Goal: Task Accomplishment & Management: Manage account settings

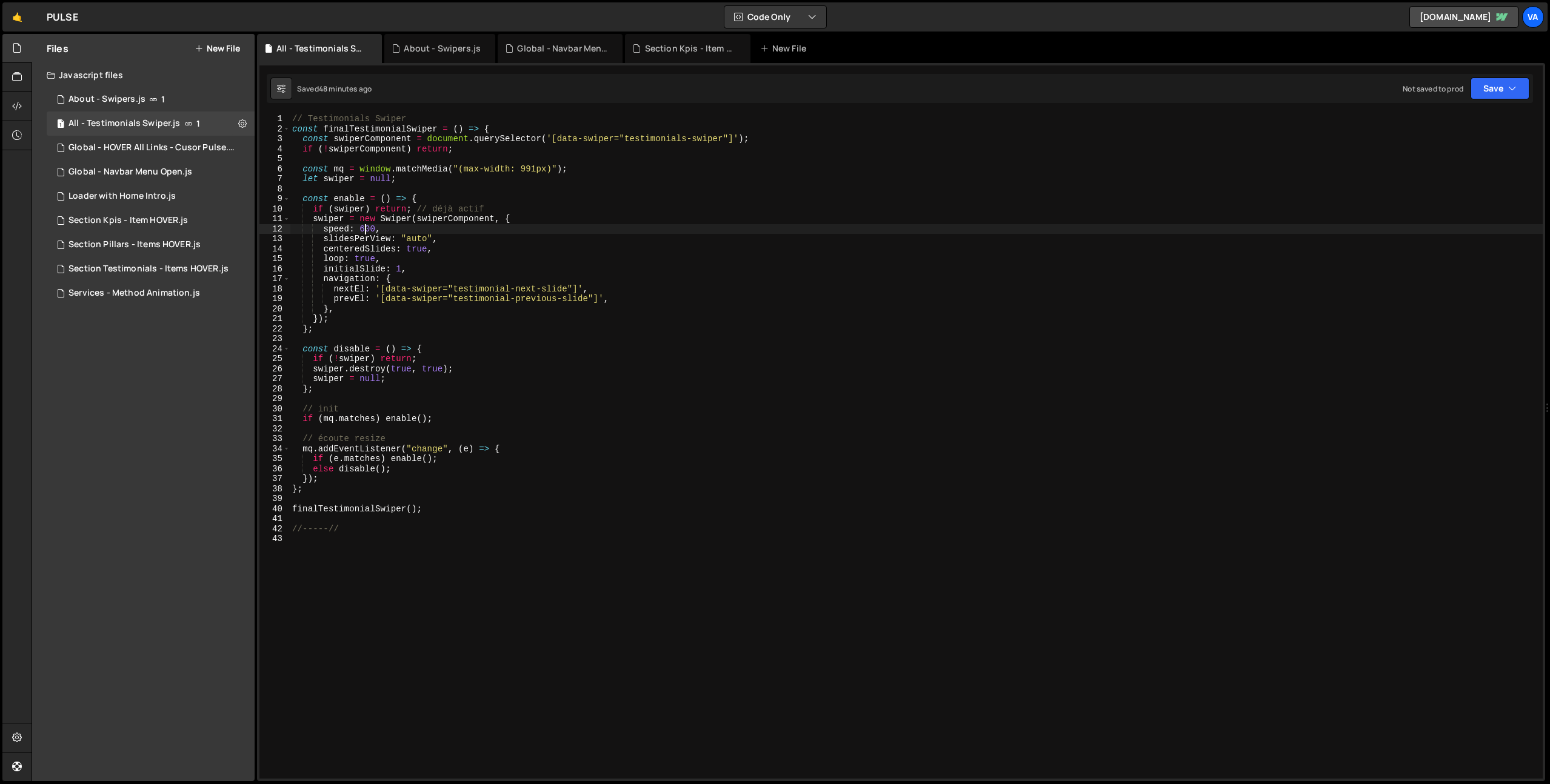
scroll to position [0, 5]
click at [240, 123] on icon at bounding box center [242, 124] width 8 height 12
type input "All - Testimonials Swiper"
radio input "true"
checkbox input "true"
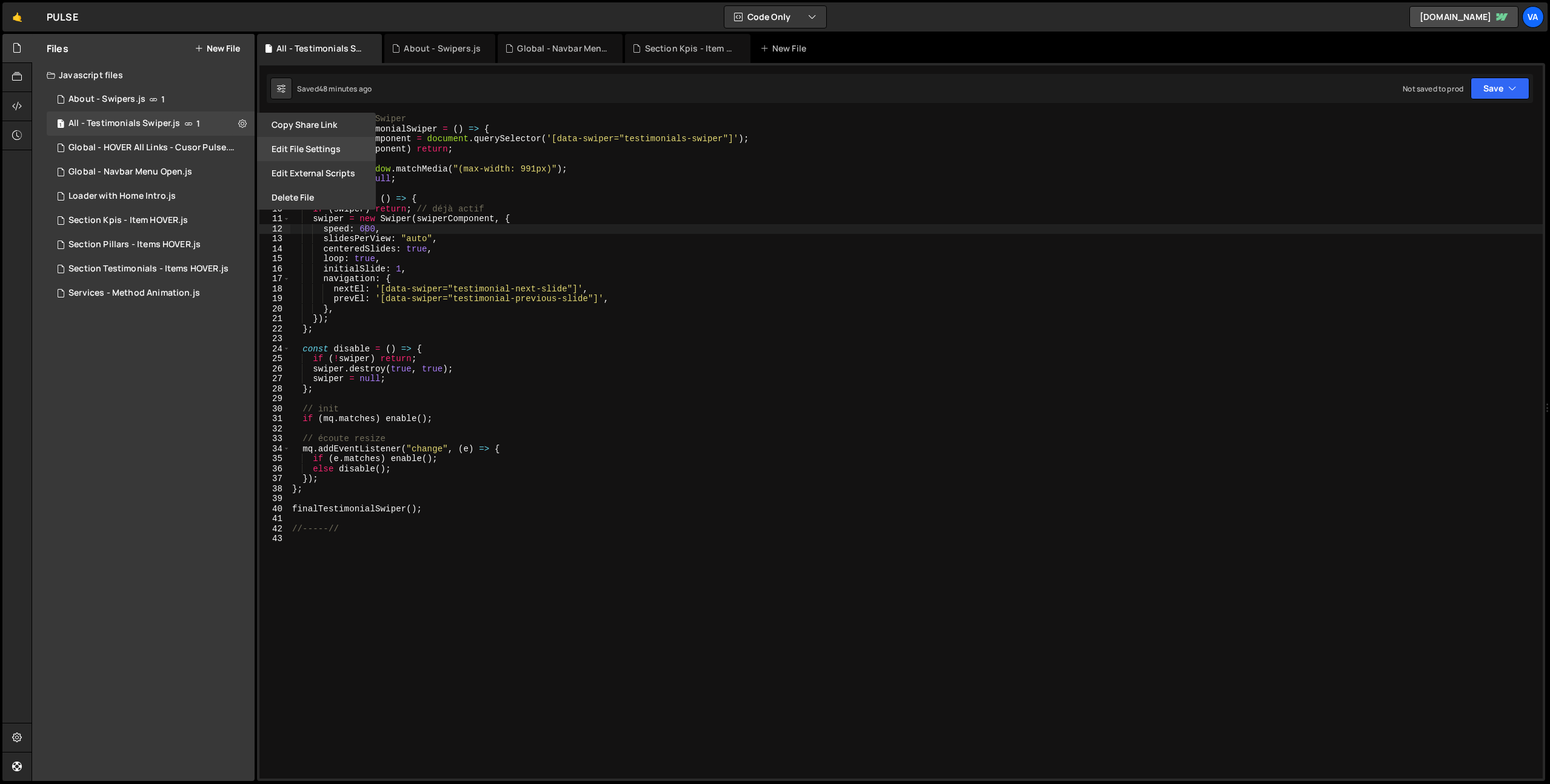
click at [325, 147] on button "Edit File Settings" at bounding box center [316, 148] width 119 height 24
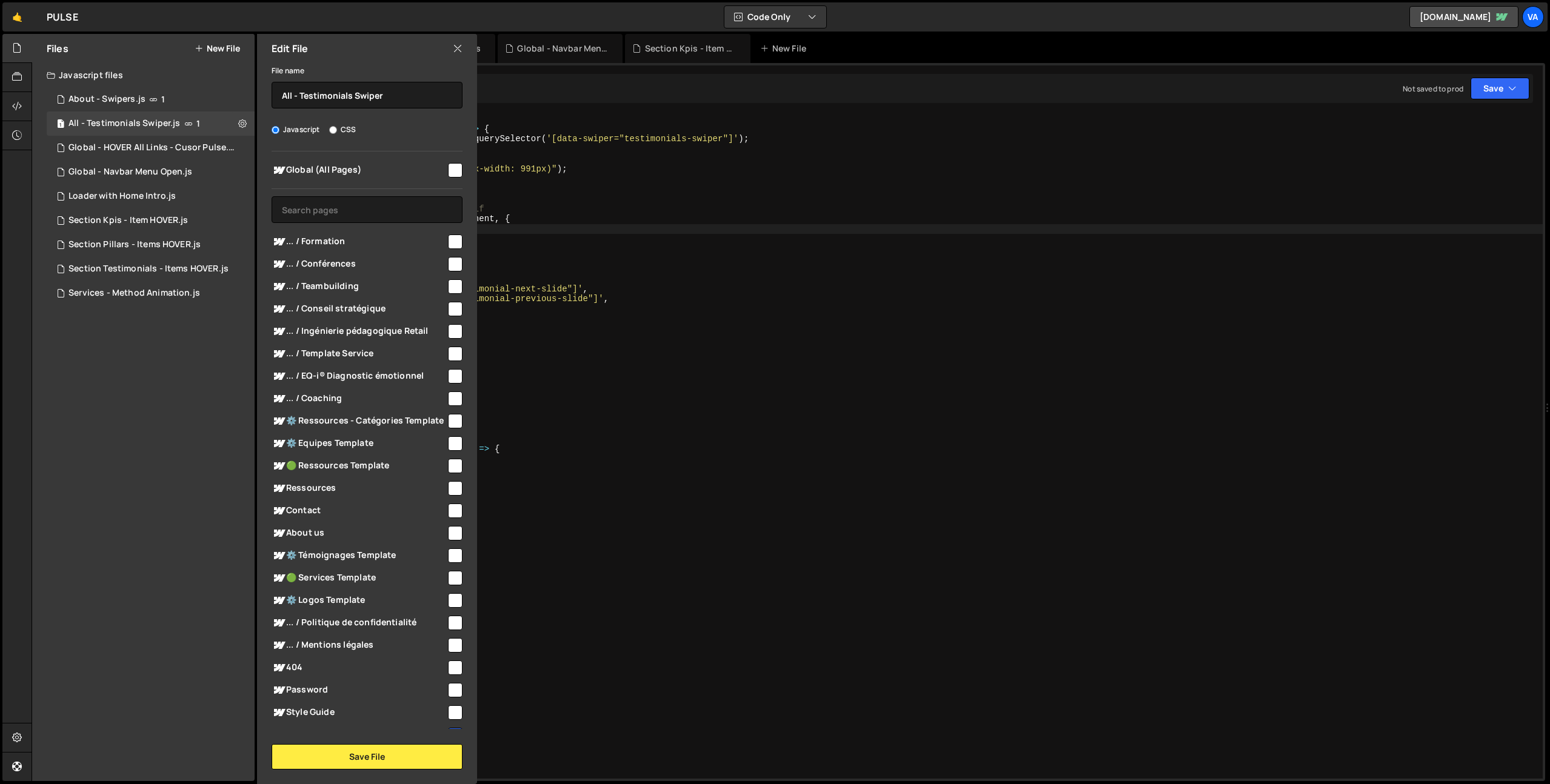
scroll to position [0, 0]
click at [448, 287] on input "checkbox" at bounding box center [456, 287] width 15 height 15
checkbox input "true"
click at [449, 310] on input "checkbox" at bounding box center [456, 309] width 15 height 15
checkbox input "true"
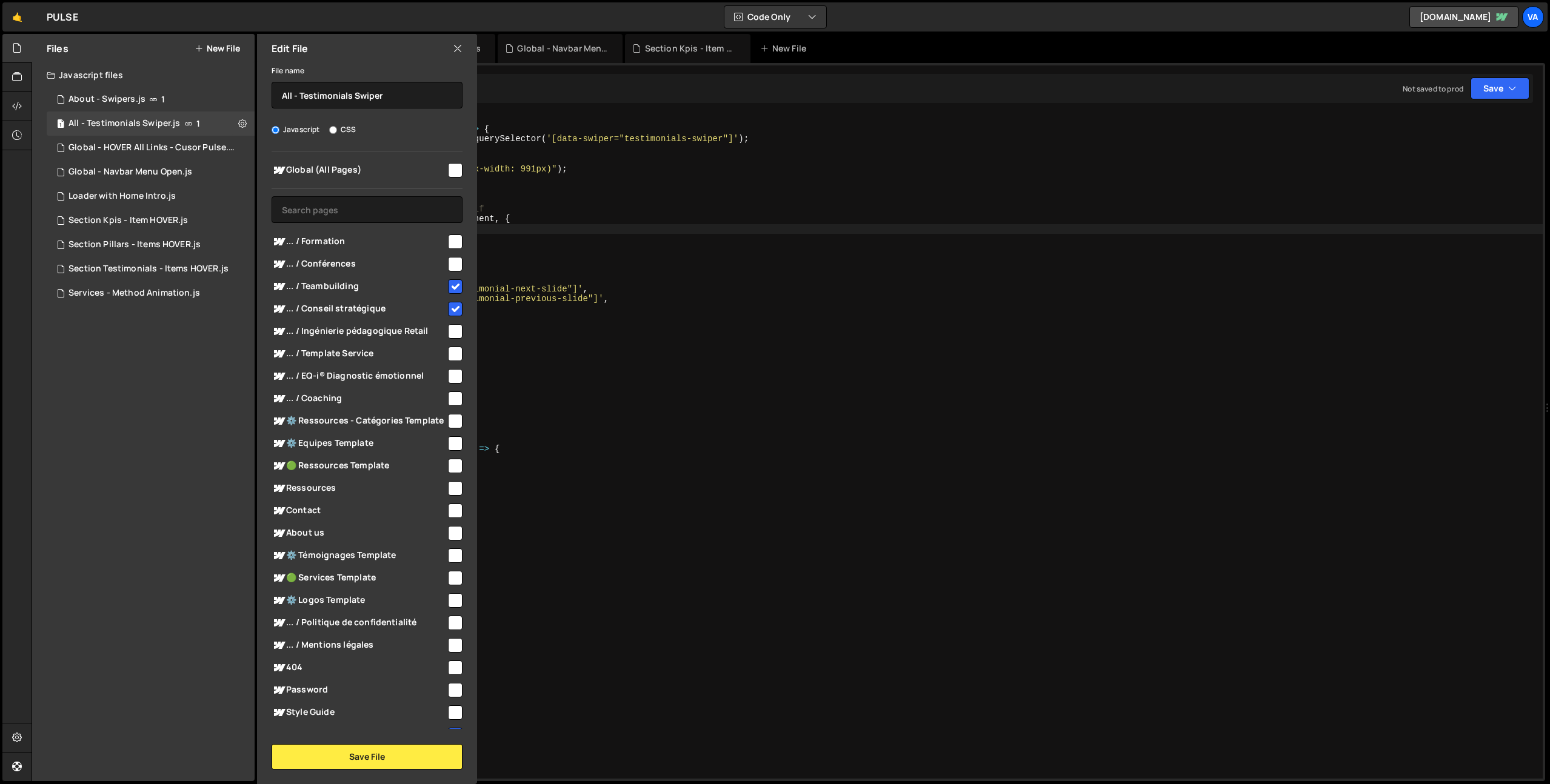
click at [452, 240] on input "checkbox" at bounding box center [456, 242] width 15 height 15
checkbox input "true"
click at [452, 263] on input "checkbox" at bounding box center [456, 264] width 15 height 15
checkbox input "true"
click at [448, 331] on input "checkbox" at bounding box center [456, 332] width 15 height 15
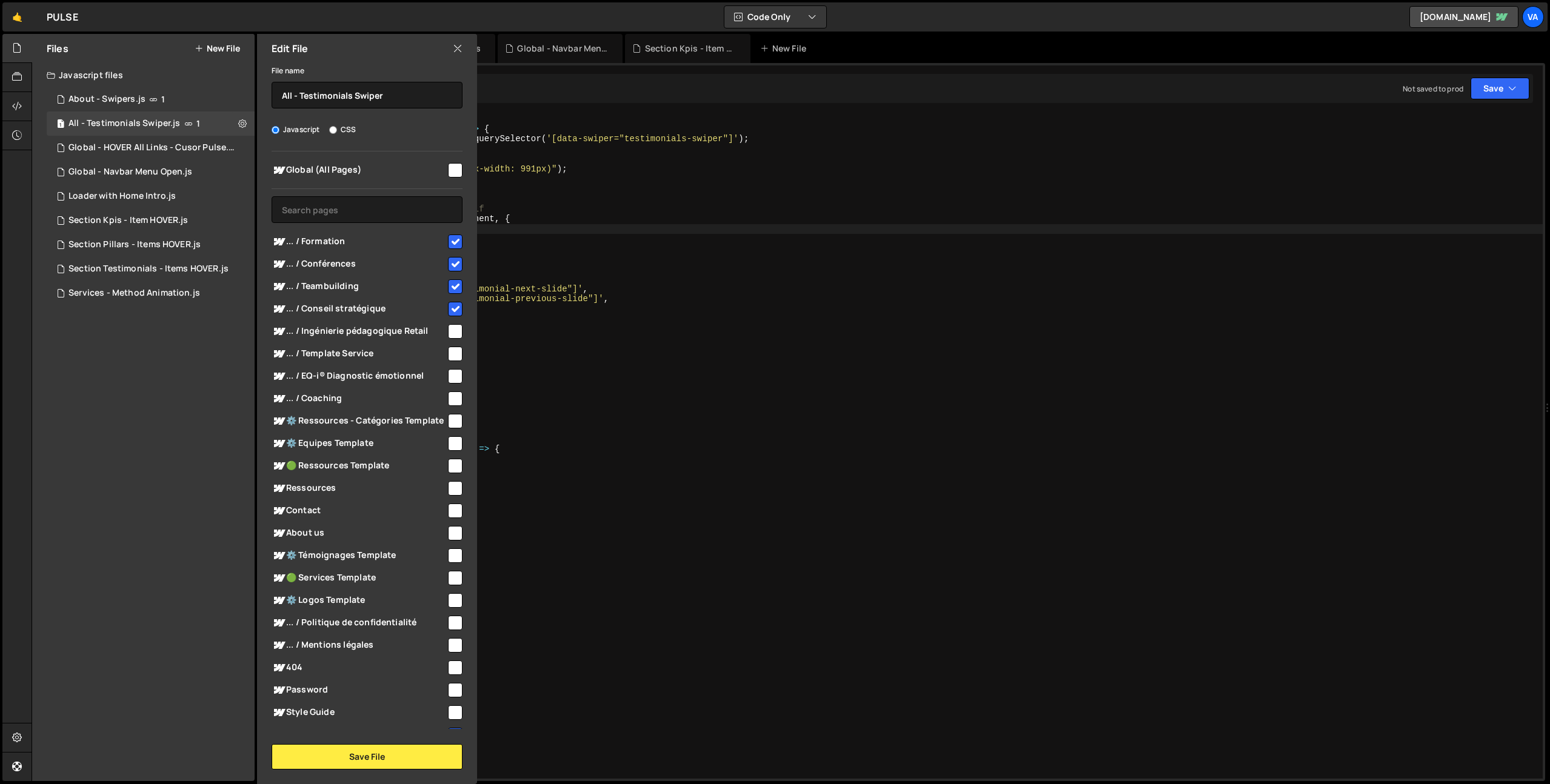
checkbox input "true"
click at [451, 352] on input "checkbox" at bounding box center [456, 354] width 15 height 15
checkbox input "true"
click at [449, 374] on input "checkbox" at bounding box center [456, 376] width 15 height 15
checkbox input "true"
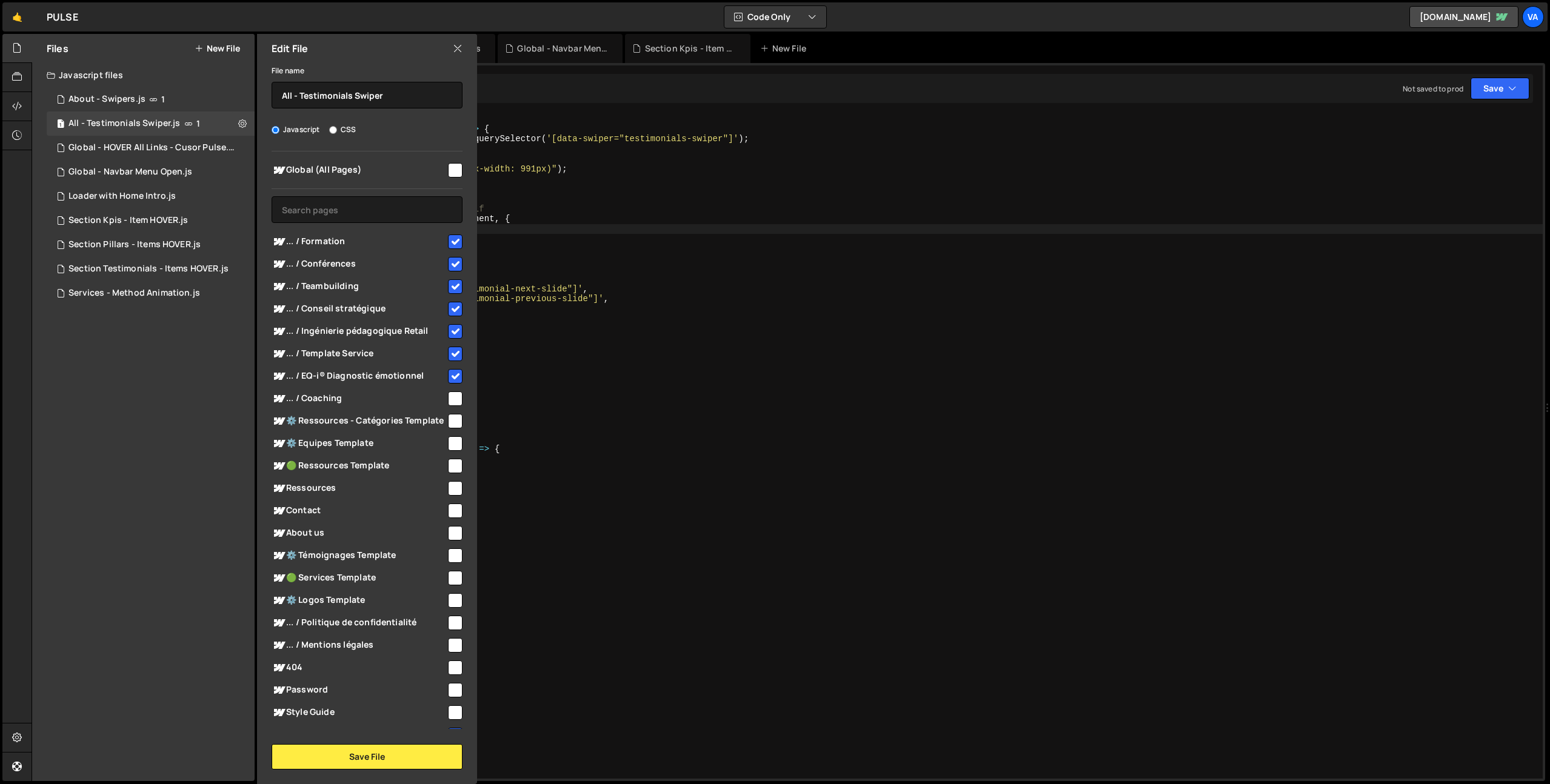
drag, startPoint x: 451, startPoint y: 395, endPoint x: 458, endPoint y: 412, distance: 18.4
click at [451, 395] on input "checkbox" at bounding box center [456, 399] width 15 height 15
checkbox input "true"
click at [366, 762] on button "Save File" at bounding box center [368, 757] width 191 height 26
